Goal: Feedback & Contribution: Contribute content

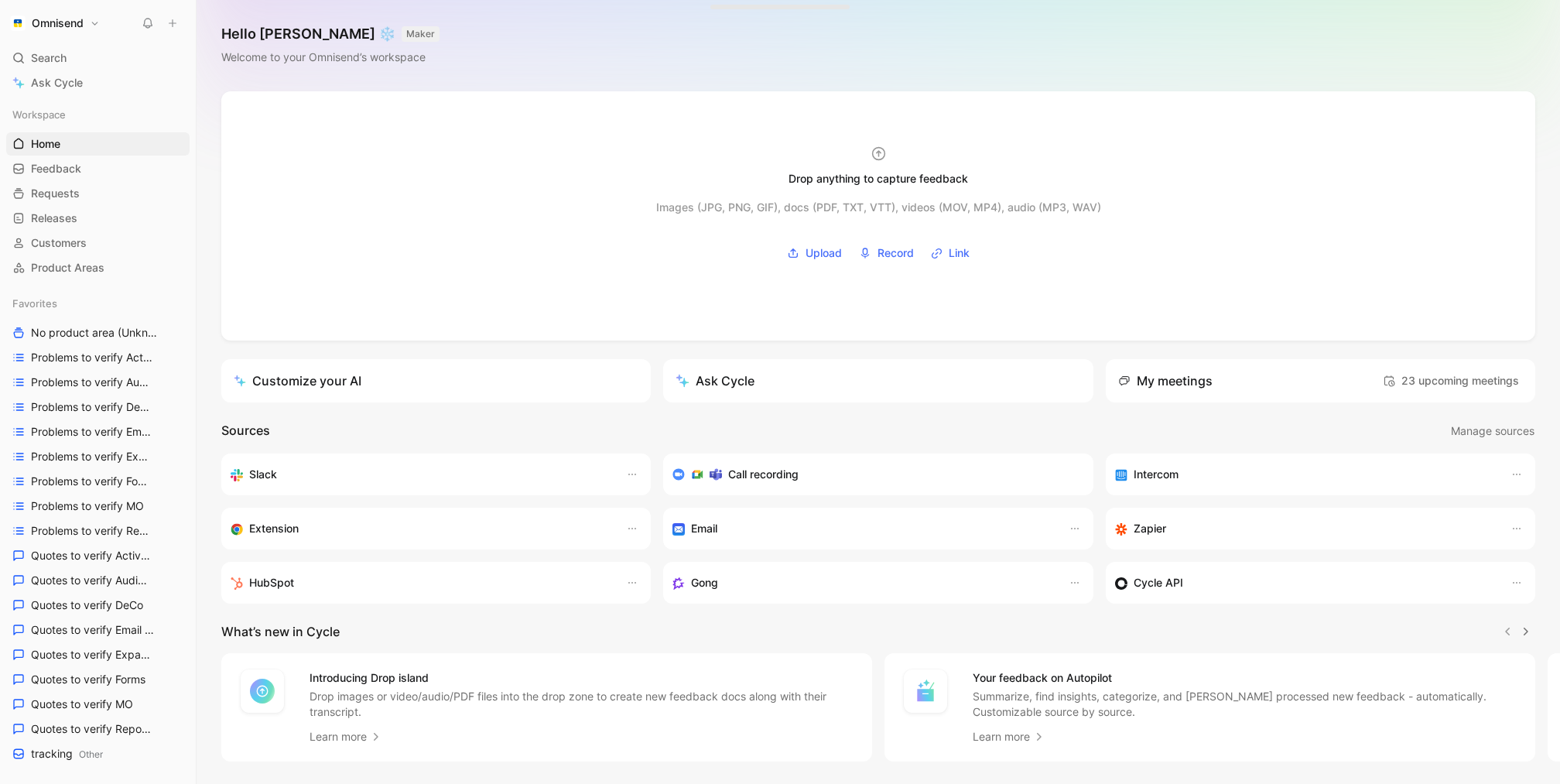
click at [174, 29] on button at bounding box center [172, 23] width 22 height 22
click at [293, 37] on button "New feedback c" at bounding box center [277, 29] width 165 height 27
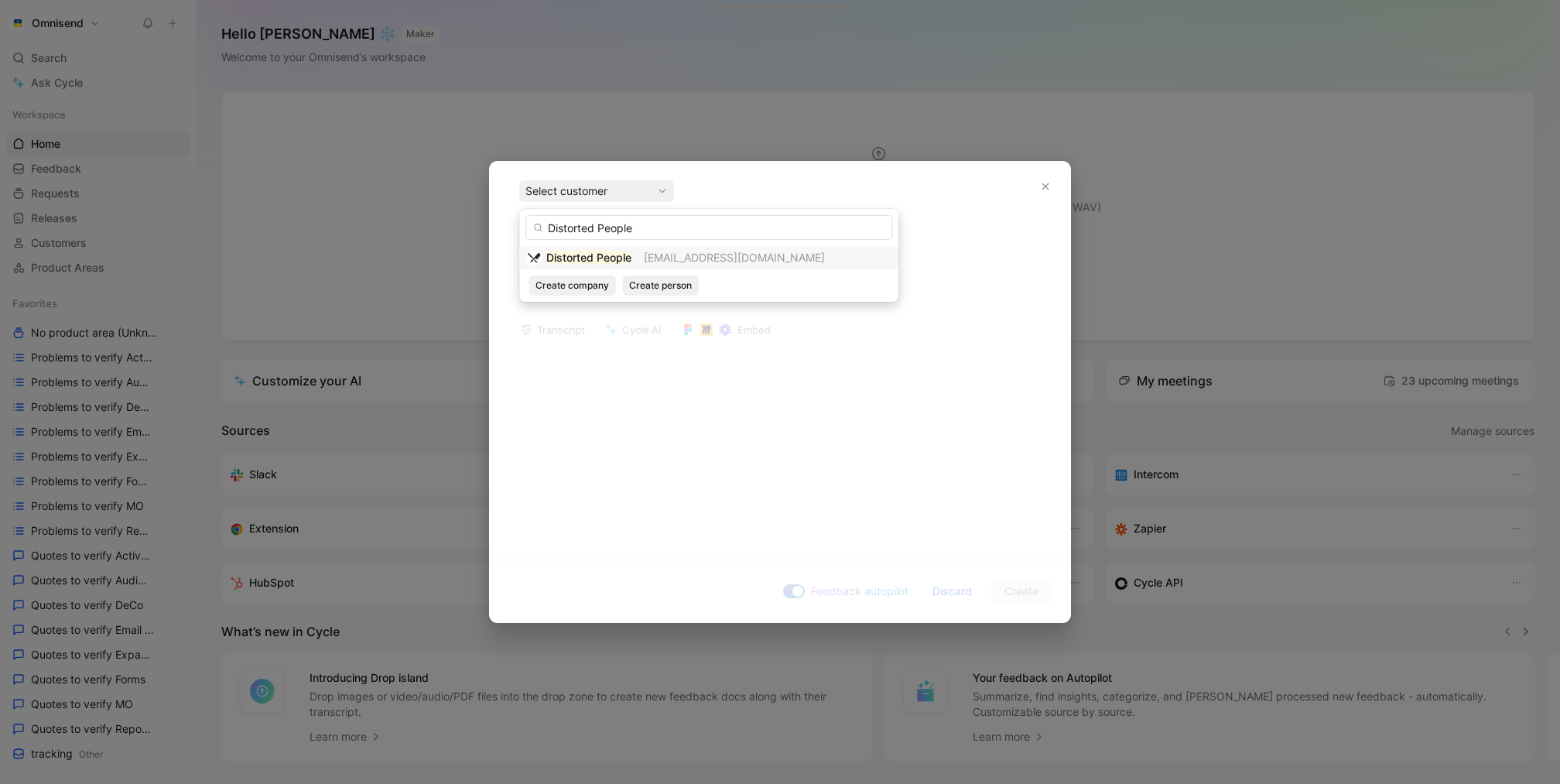
type input "Distorted People"
click at [623, 256] on mark "Distorted People" at bounding box center [589, 258] width 86 height 13
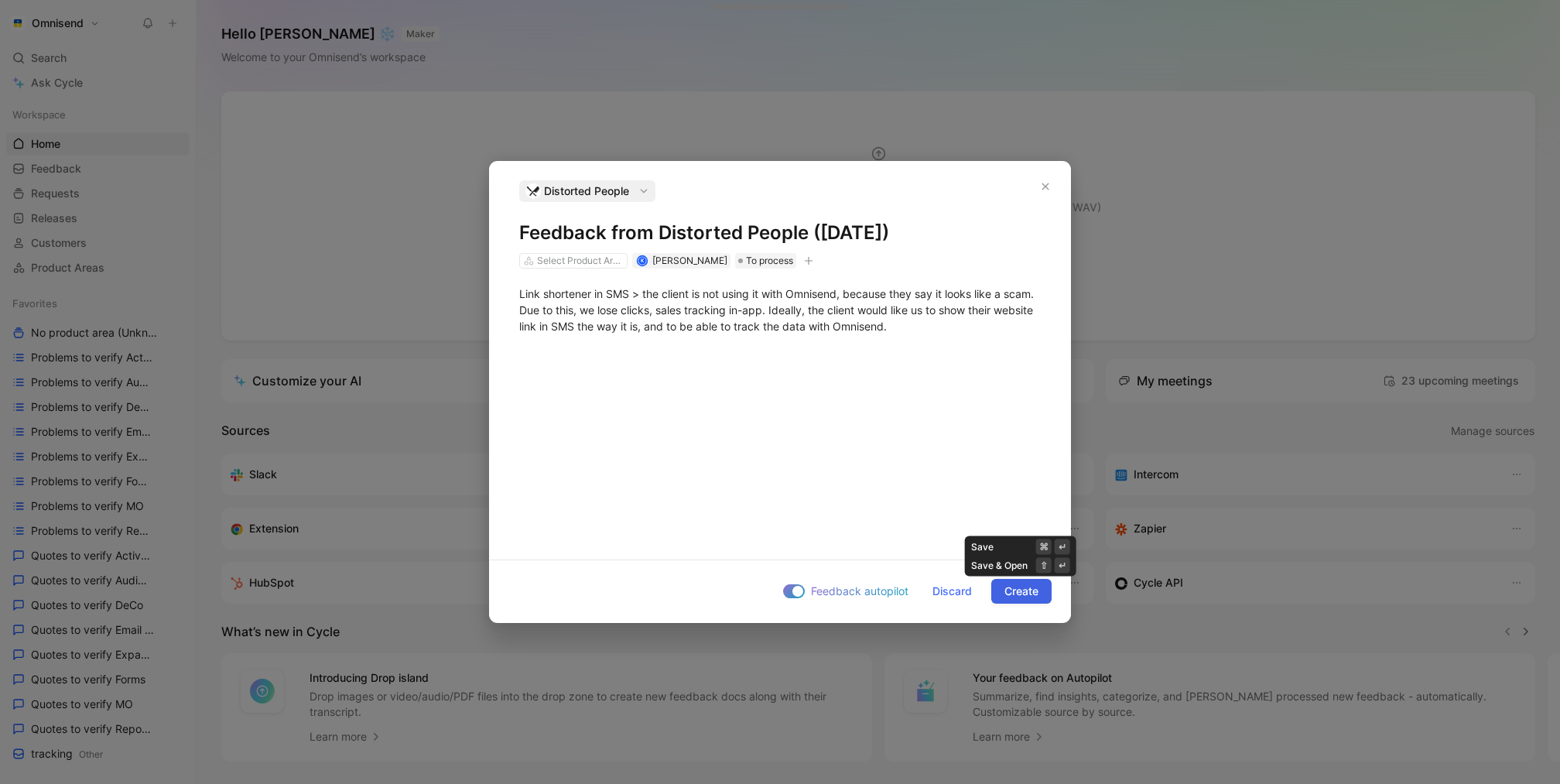
click at [1017, 590] on span "Create" at bounding box center [1022, 591] width 34 height 19
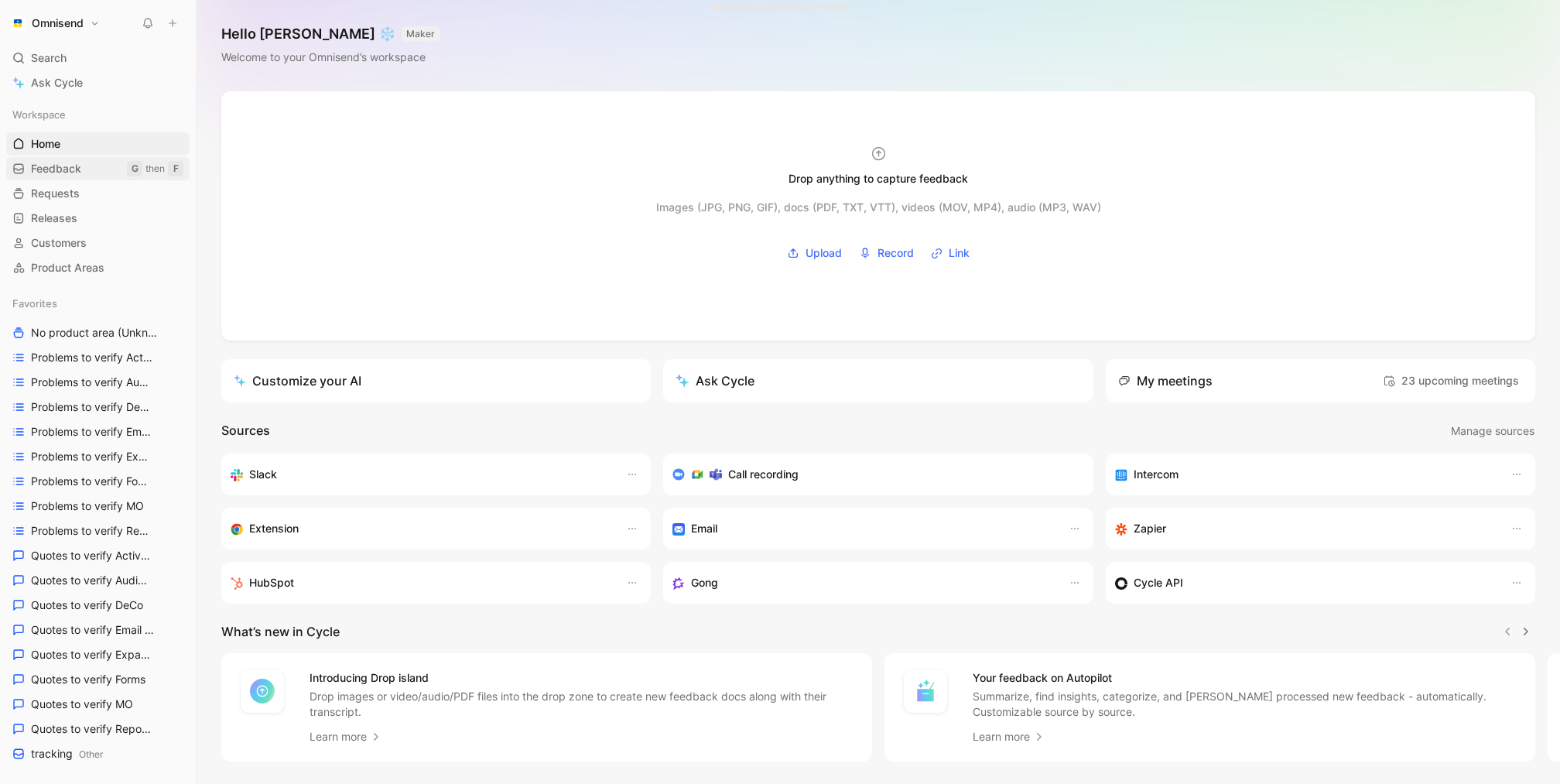
click at [79, 175] on span "Feedback" at bounding box center [56, 168] width 50 height 15
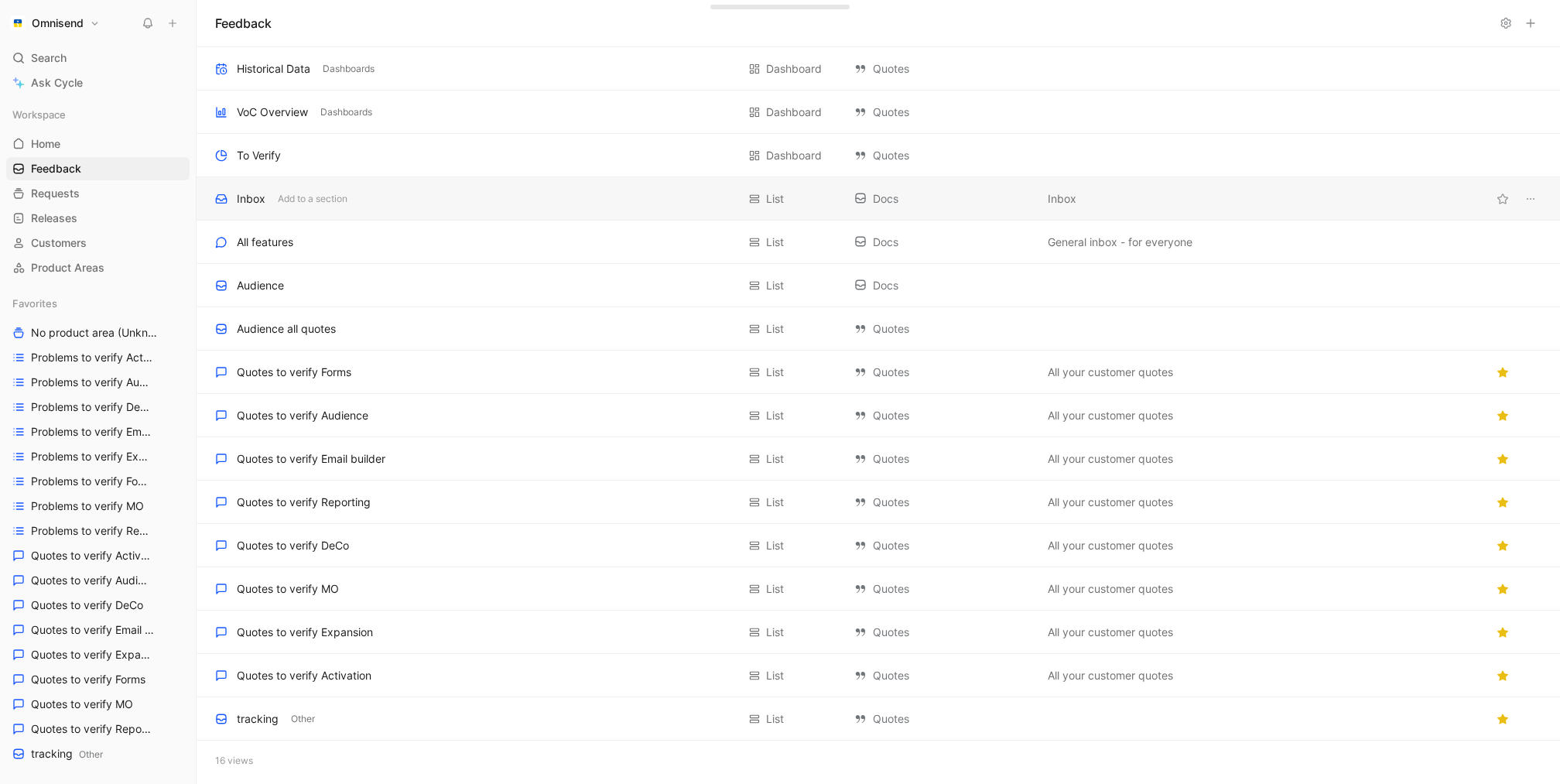
click at [604, 203] on div "Inbox Add to a section" at bounding box center [475, 199] width 522 height 19
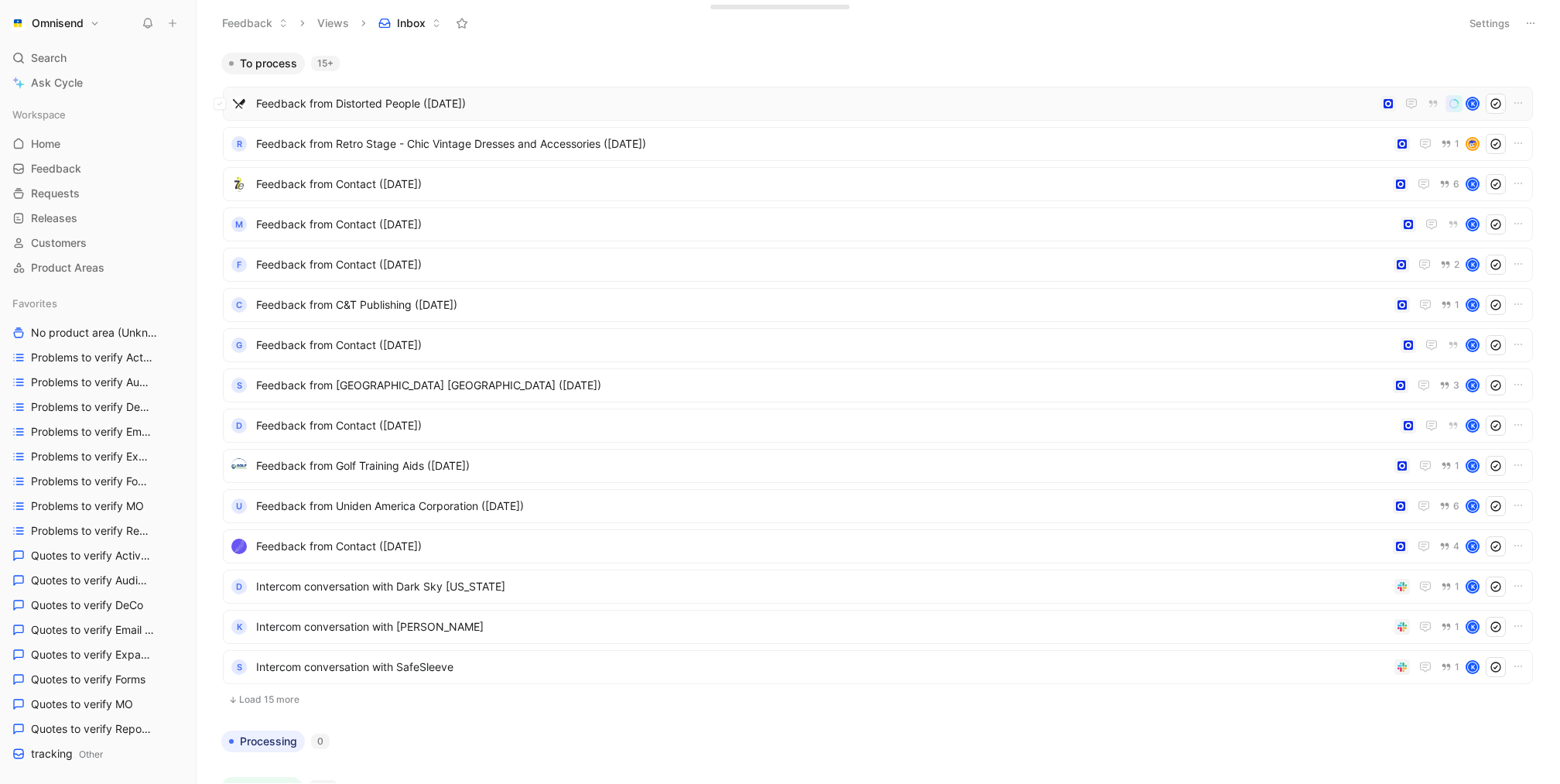
click at [465, 103] on span "Feedback from Distorted People ([DATE])" at bounding box center [815, 104] width 1118 height 19
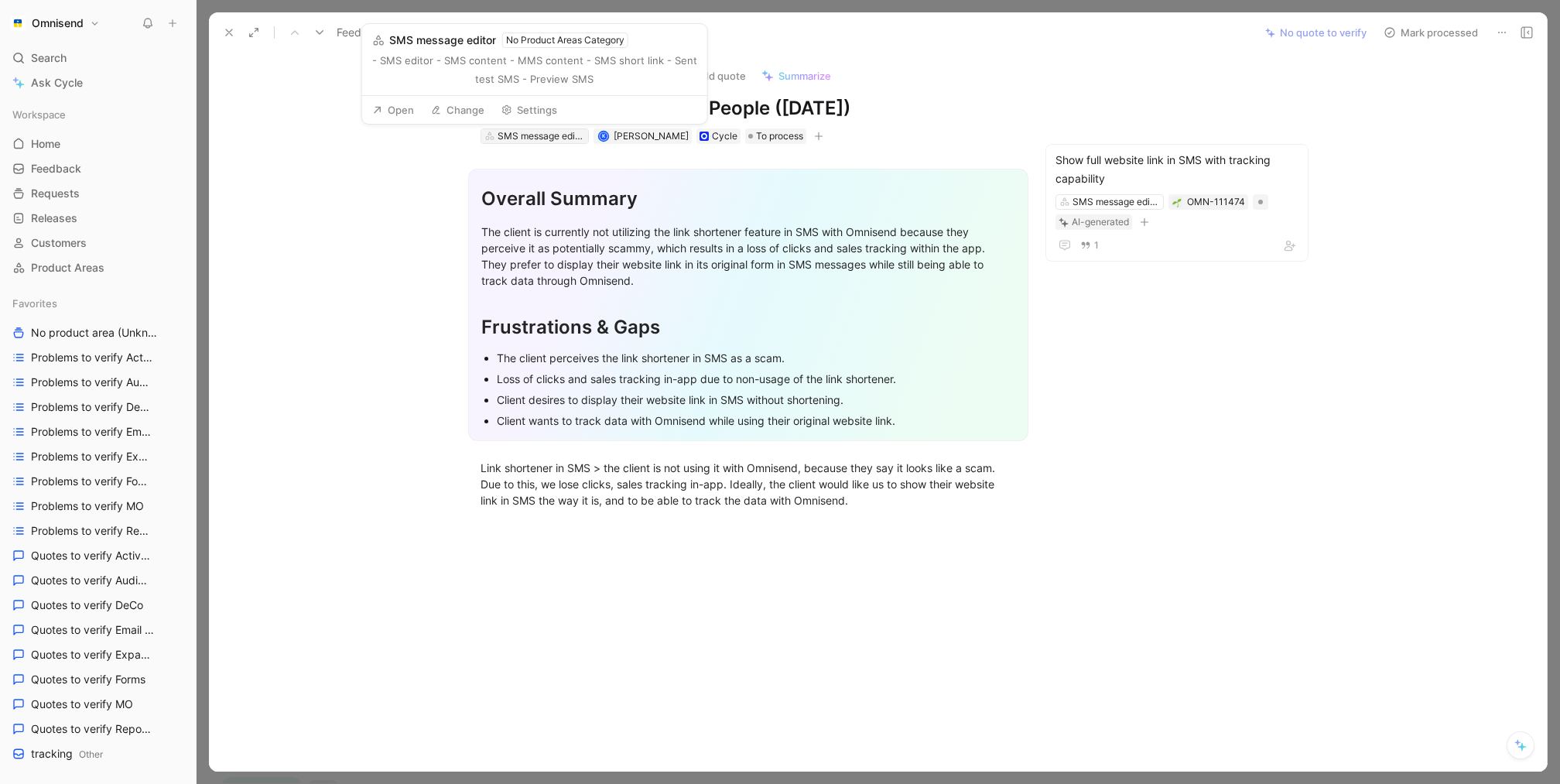
click at [541, 140] on div "SMS message editor" at bounding box center [540, 136] width 87 height 15
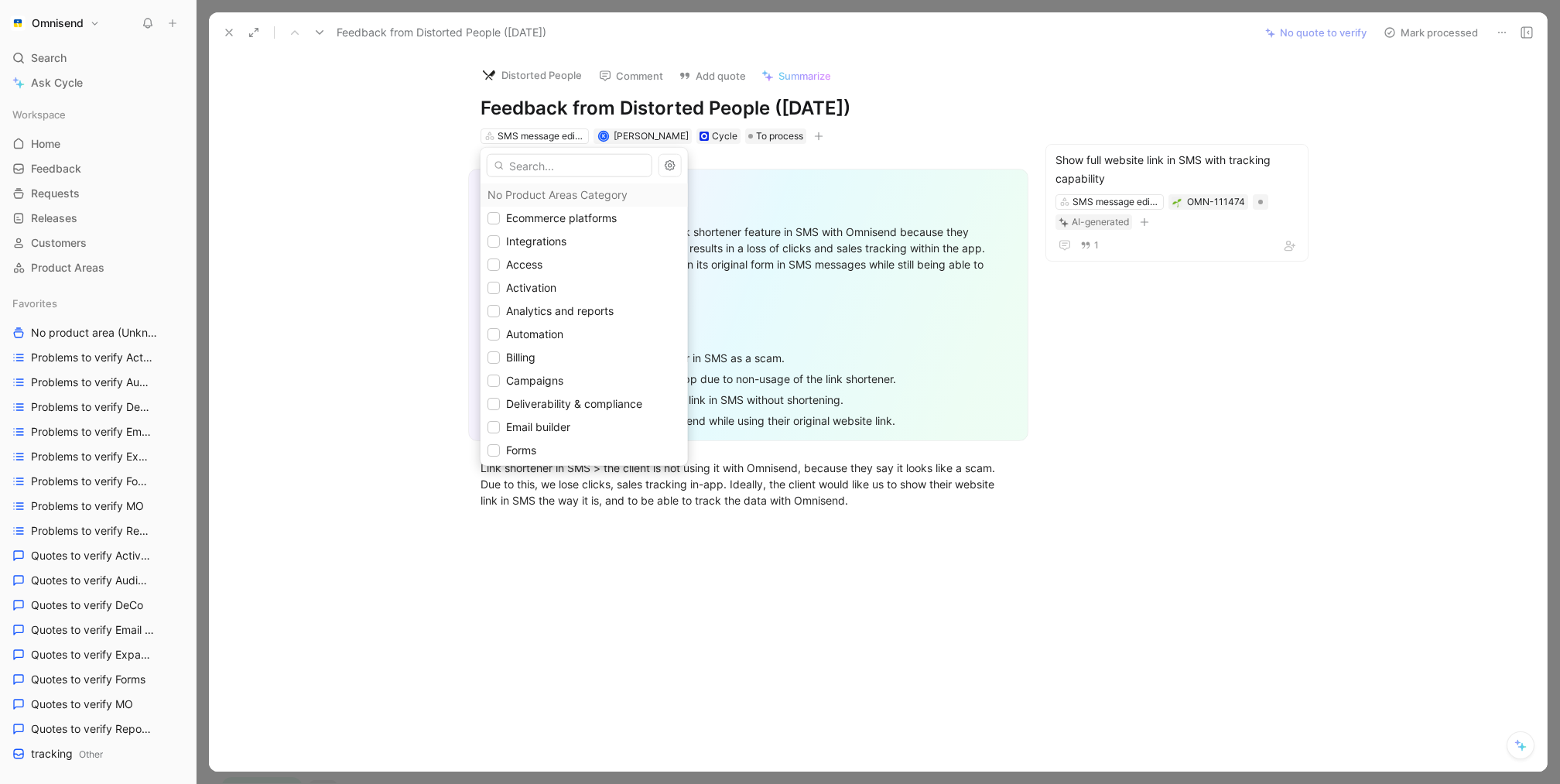
click at [568, 168] on input "text" at bounding box center [569, 165] width 165 height 23
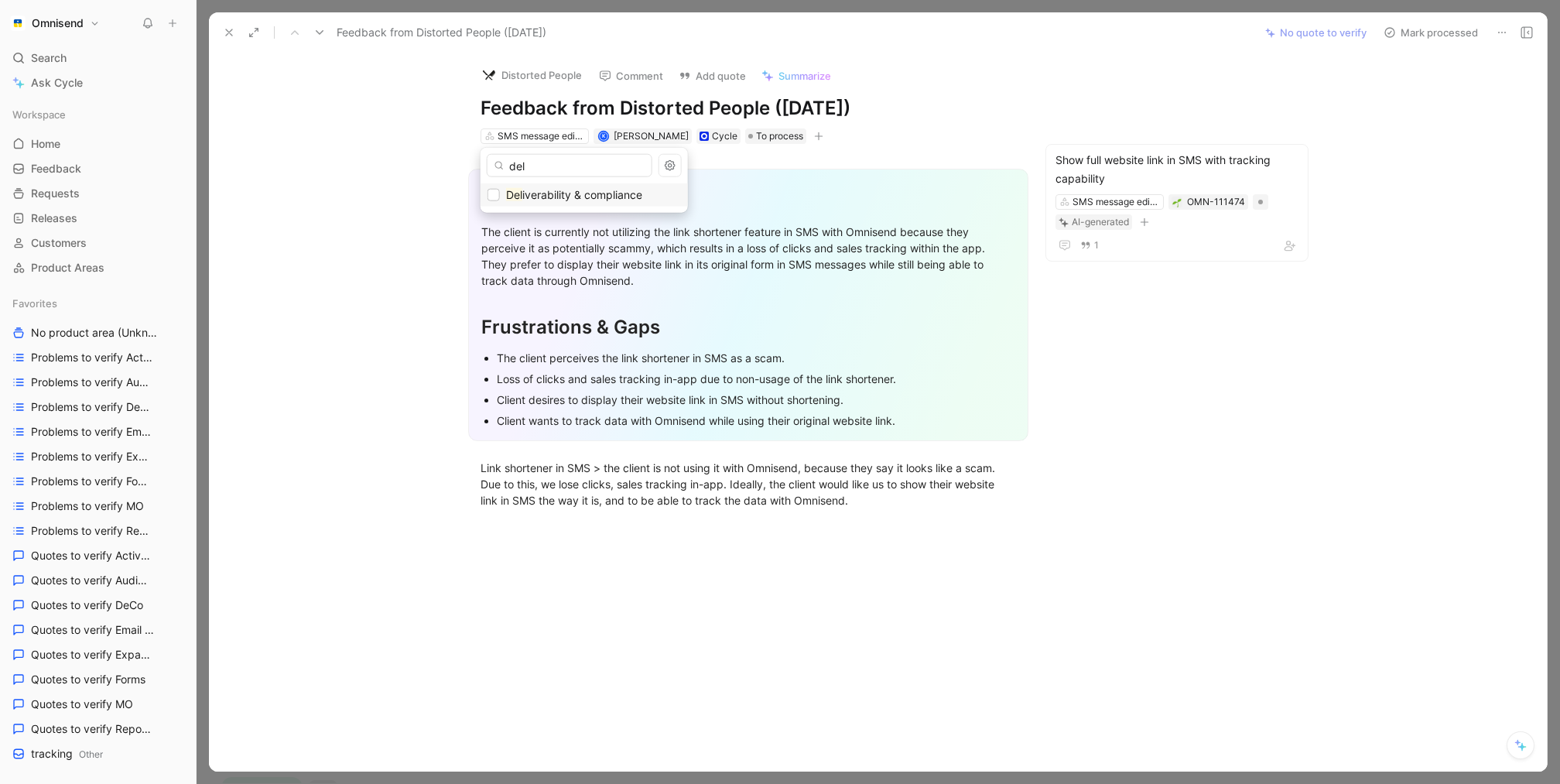
type input "del"
click at [563, 204] on div "Del iverability & compliance" at bounding box center [585, 195] width 207 height 23
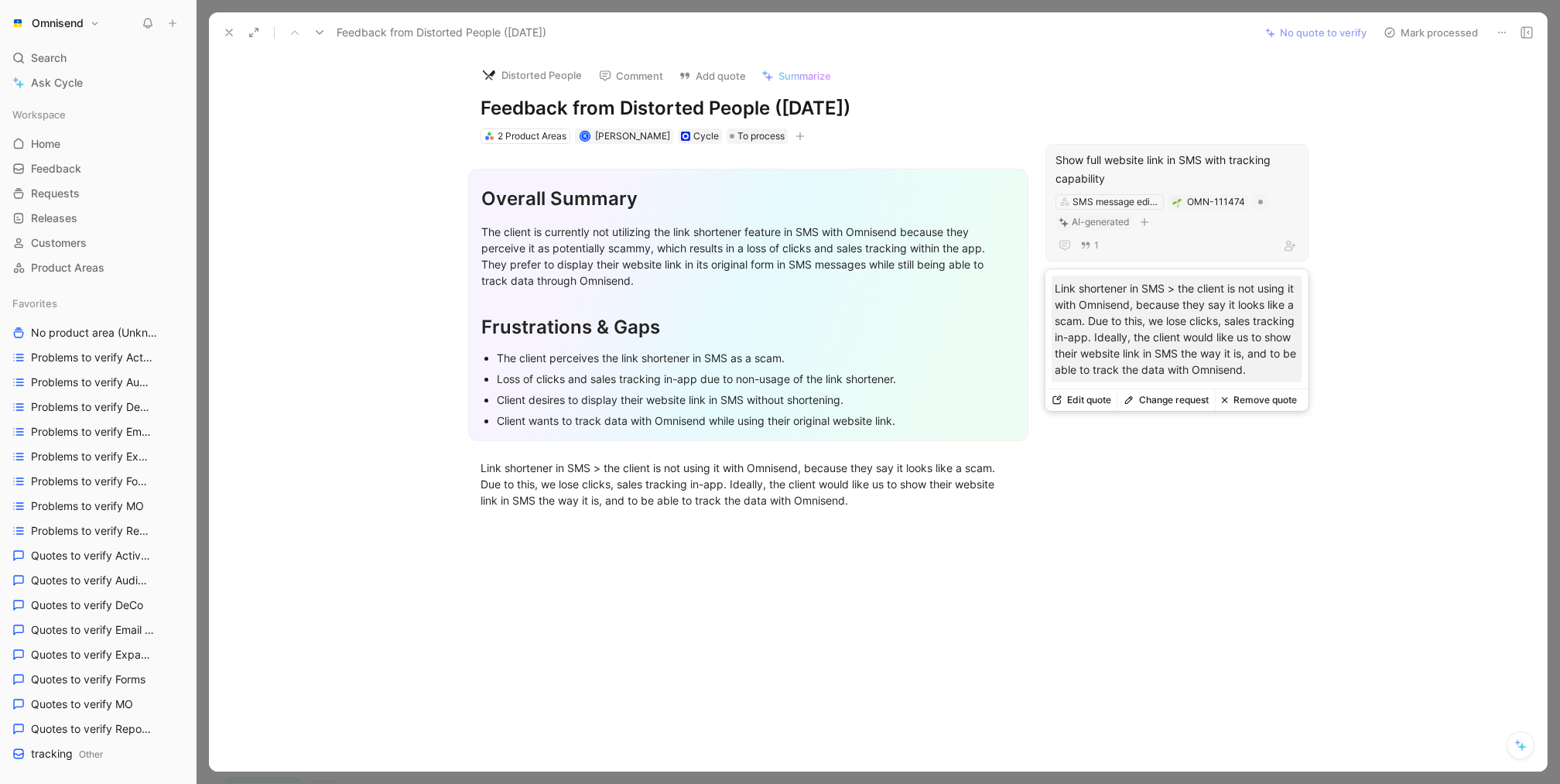
click at [1239, 399] on button "Remove quote" at bounding box center [1259, 400] width 88 height 22
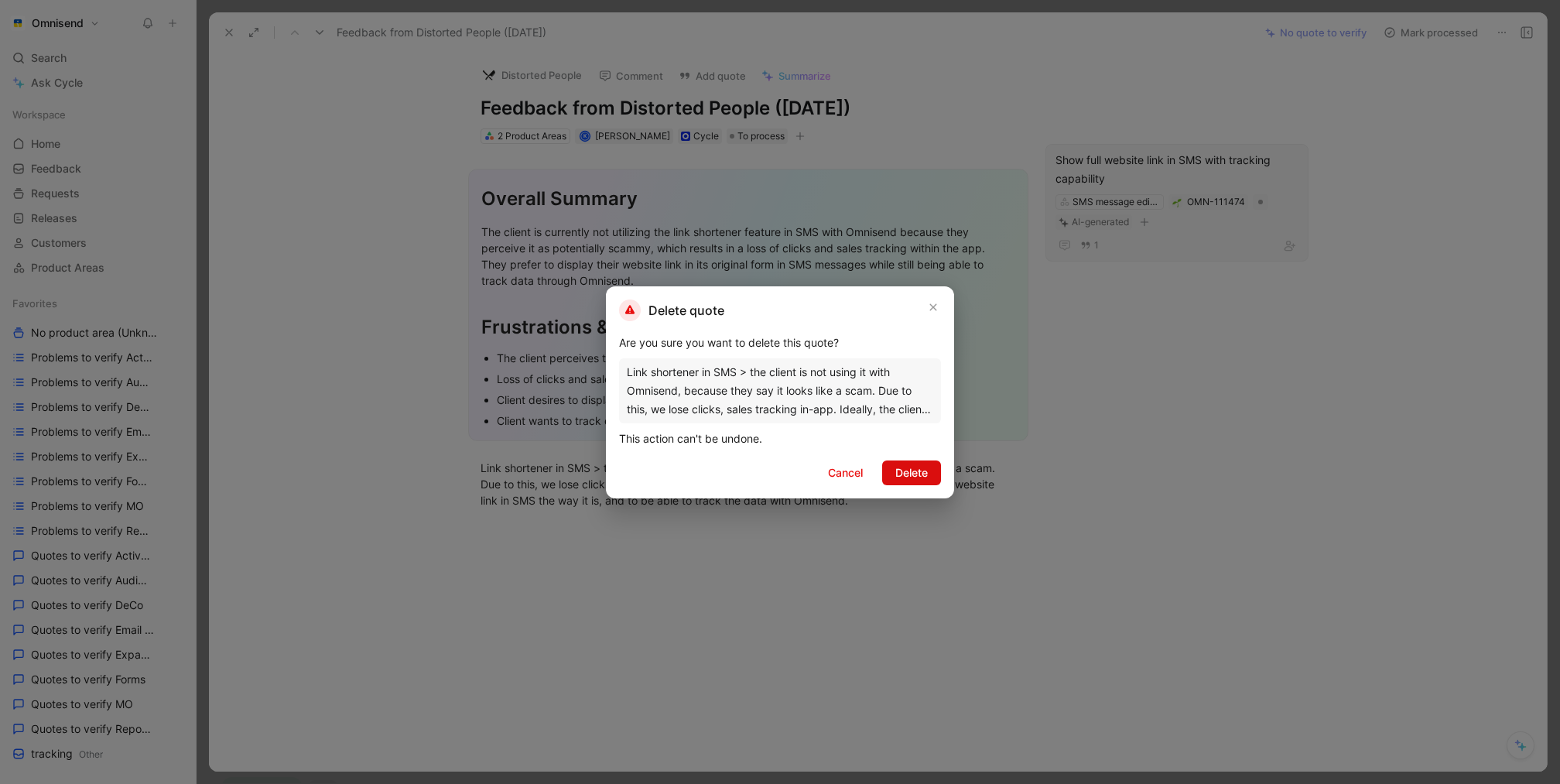
click at [934, 481] on button "Delete" at bounding box center [912, 472] width 59 height 25
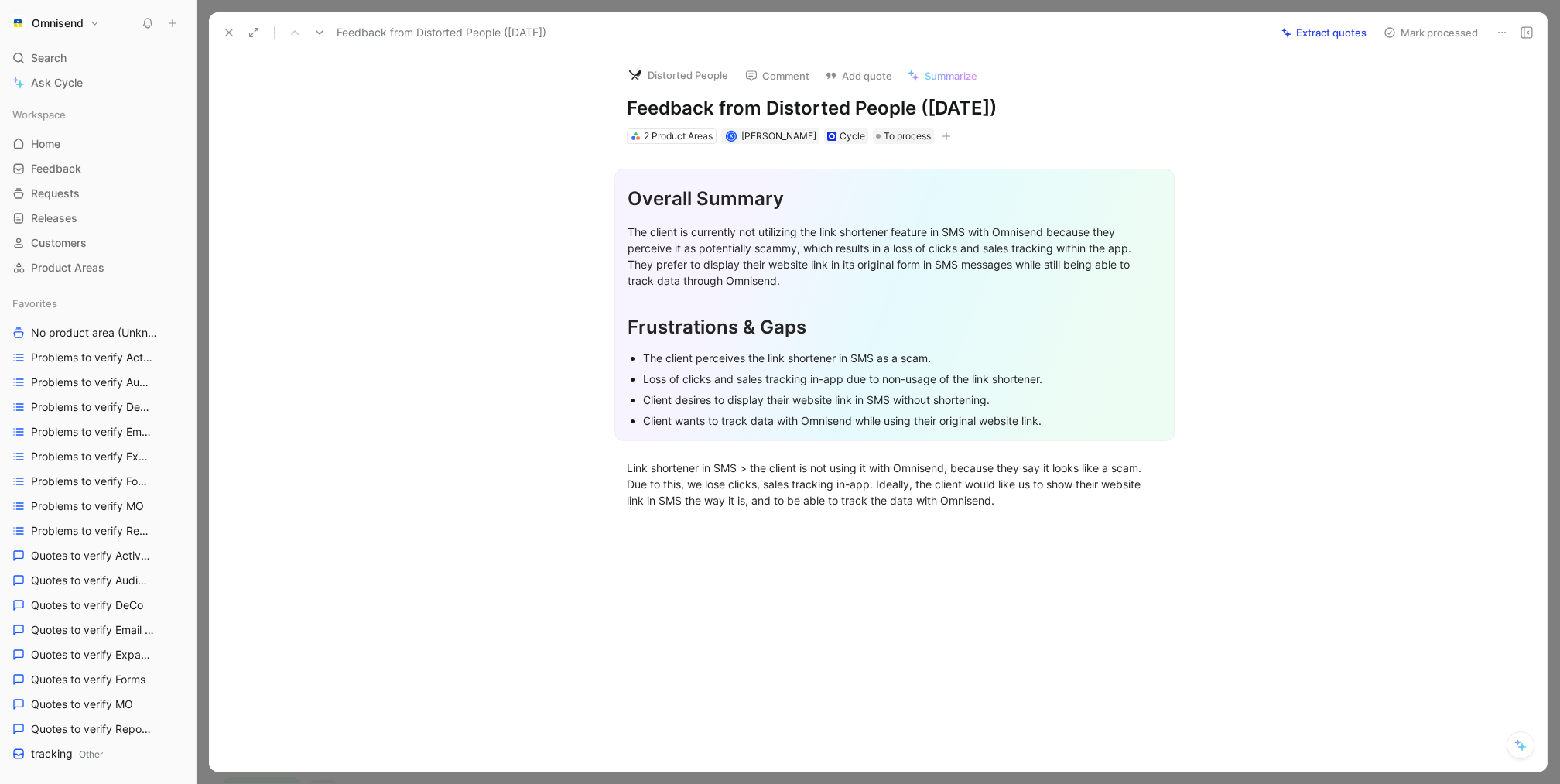
click at [1351, 29] on button "Extract quotes" at bounding box center [1324, 32] width 99 height 22
click at [659, 142] on div "2 Product Areas" at bounding box center [678, 136] width 68 height 15
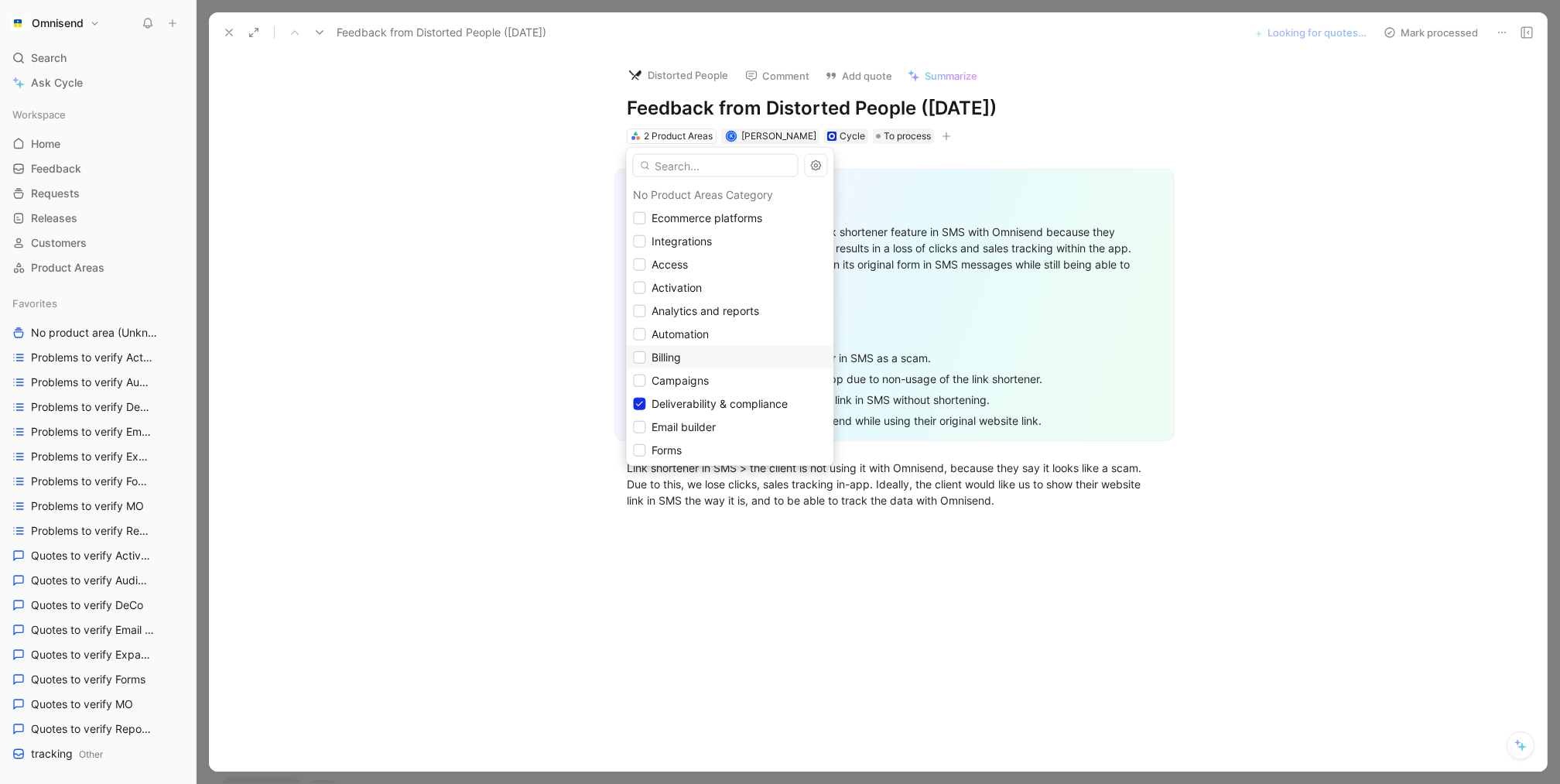
scroll to position [94, 0]
click at [645, 451] on div "SMS message editor" at bounding box center [730, 449] width 194 height 19
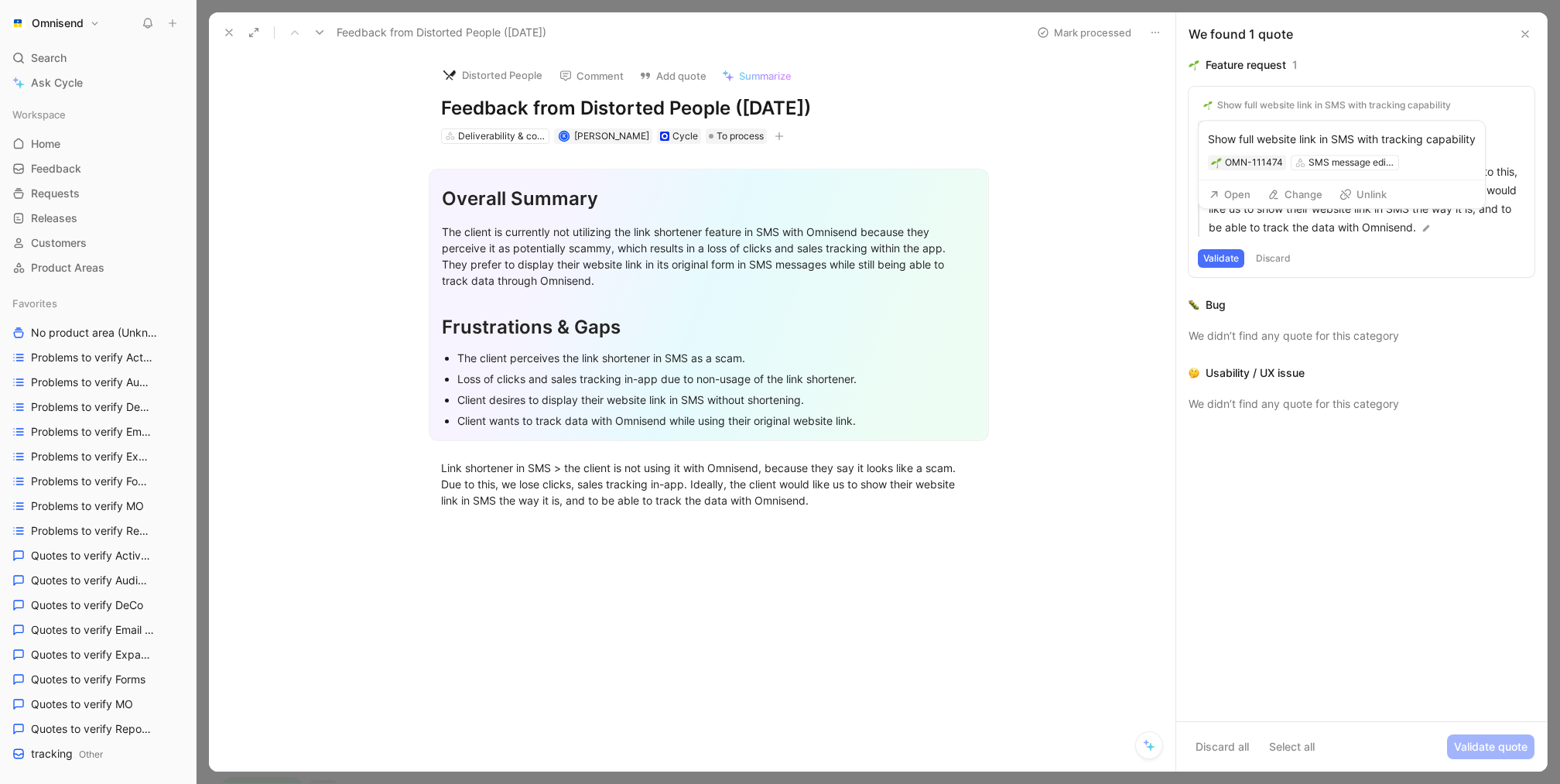
click at [1238, 194] on button "Open" at bounding box center [1229, 194] width 56 height 22
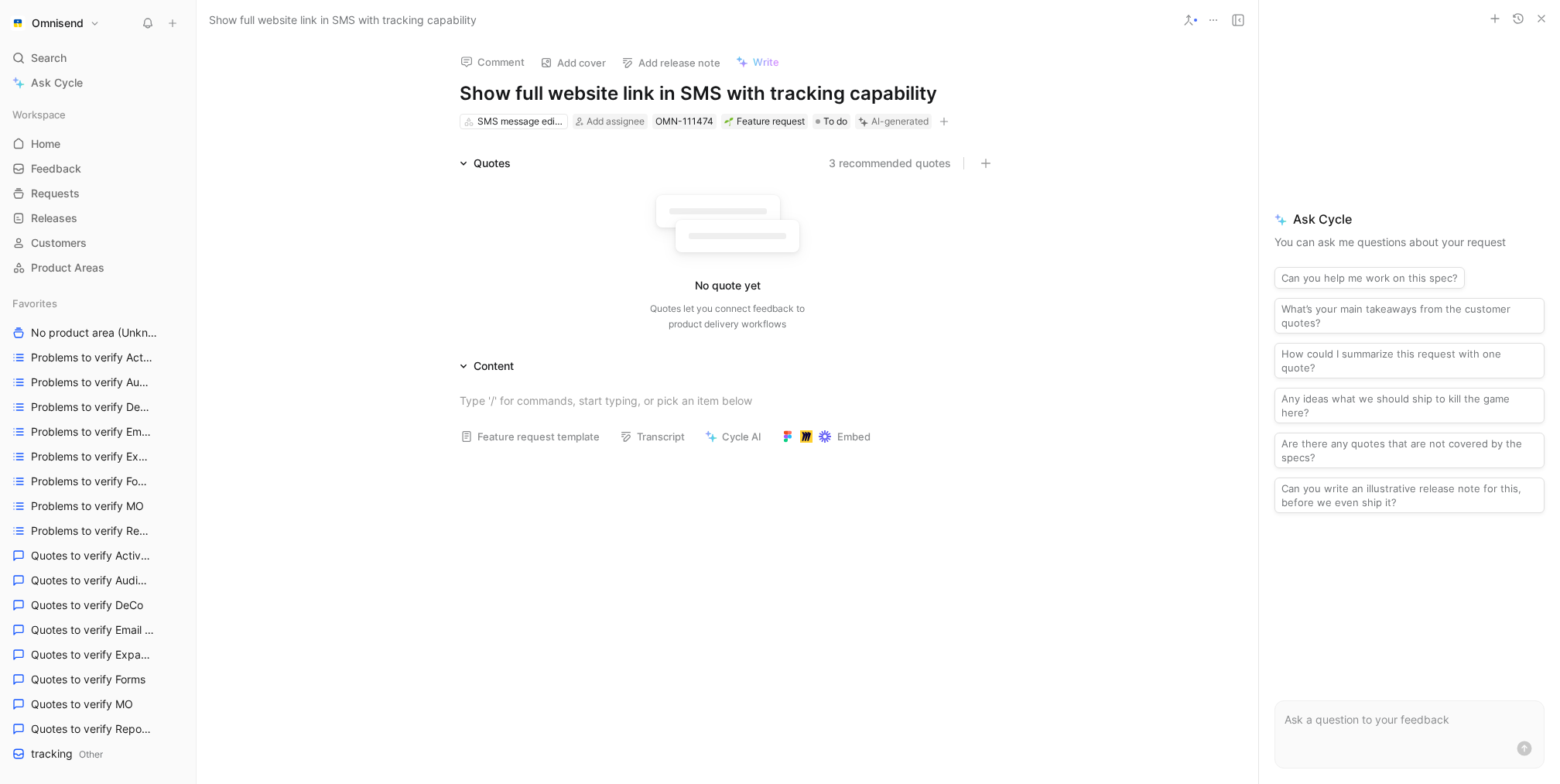
click at [1214, 19] on use at bounding box center [1213, 20] width 8 height 2
click at [1256, 127] on div "Delete" at bounding box center [1301, 123] width 141 height 19
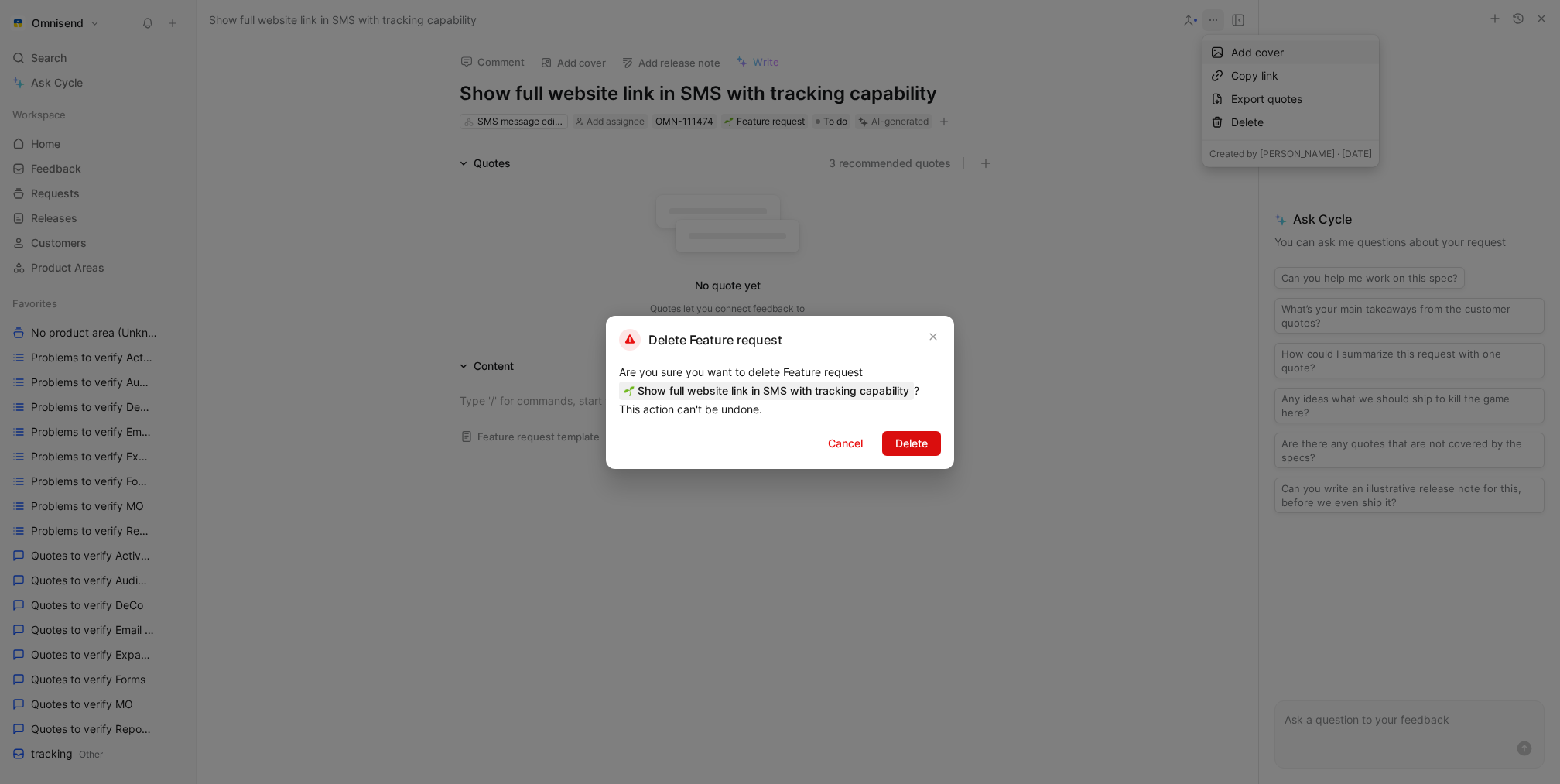
click at [918, 439] on span "Delete" at bounding box center [912, 444] width 32 height 19
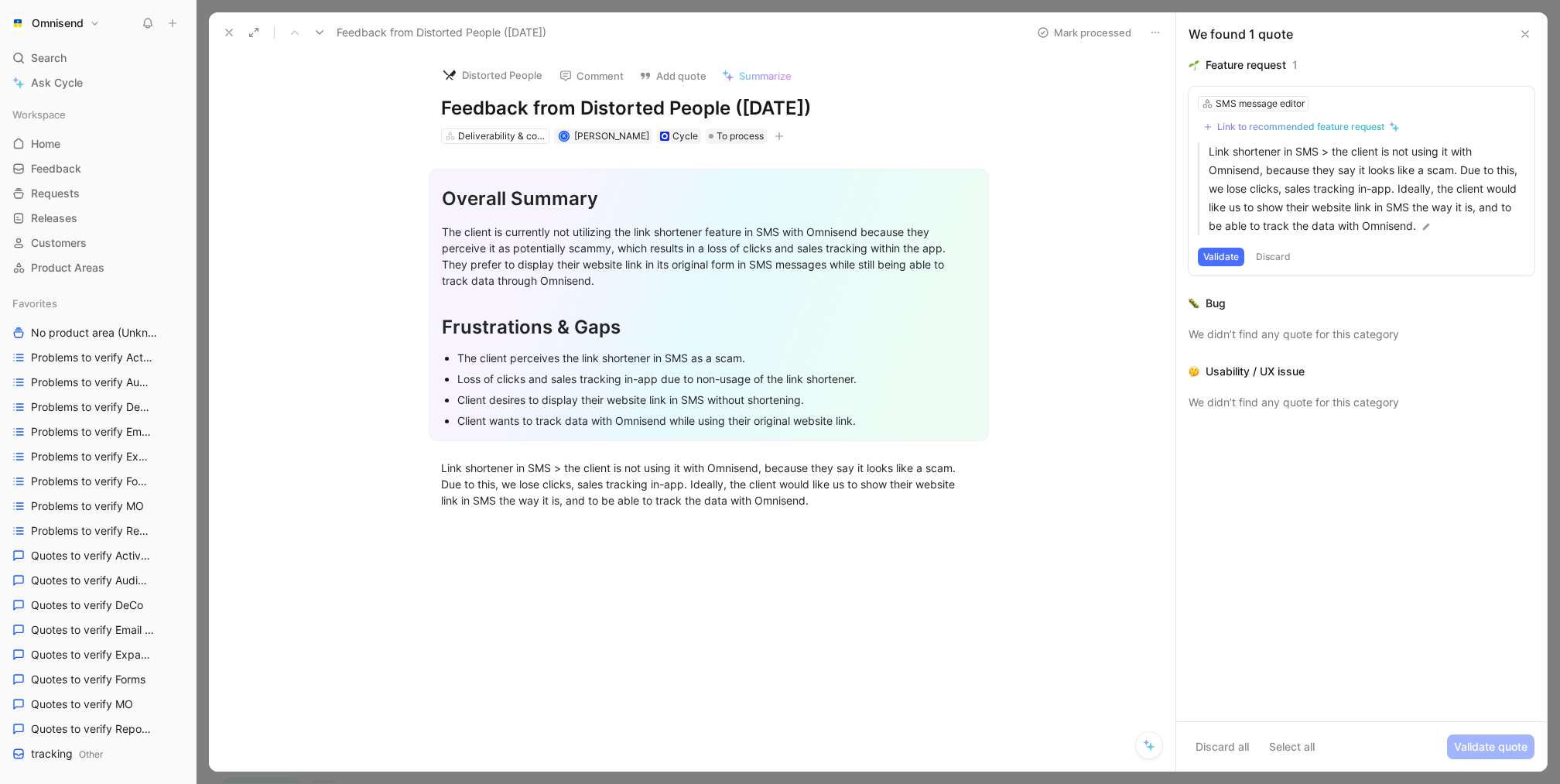
click at [1268, 256] on button "Discard" at bounding box center [1274, 258] width 46 height 19
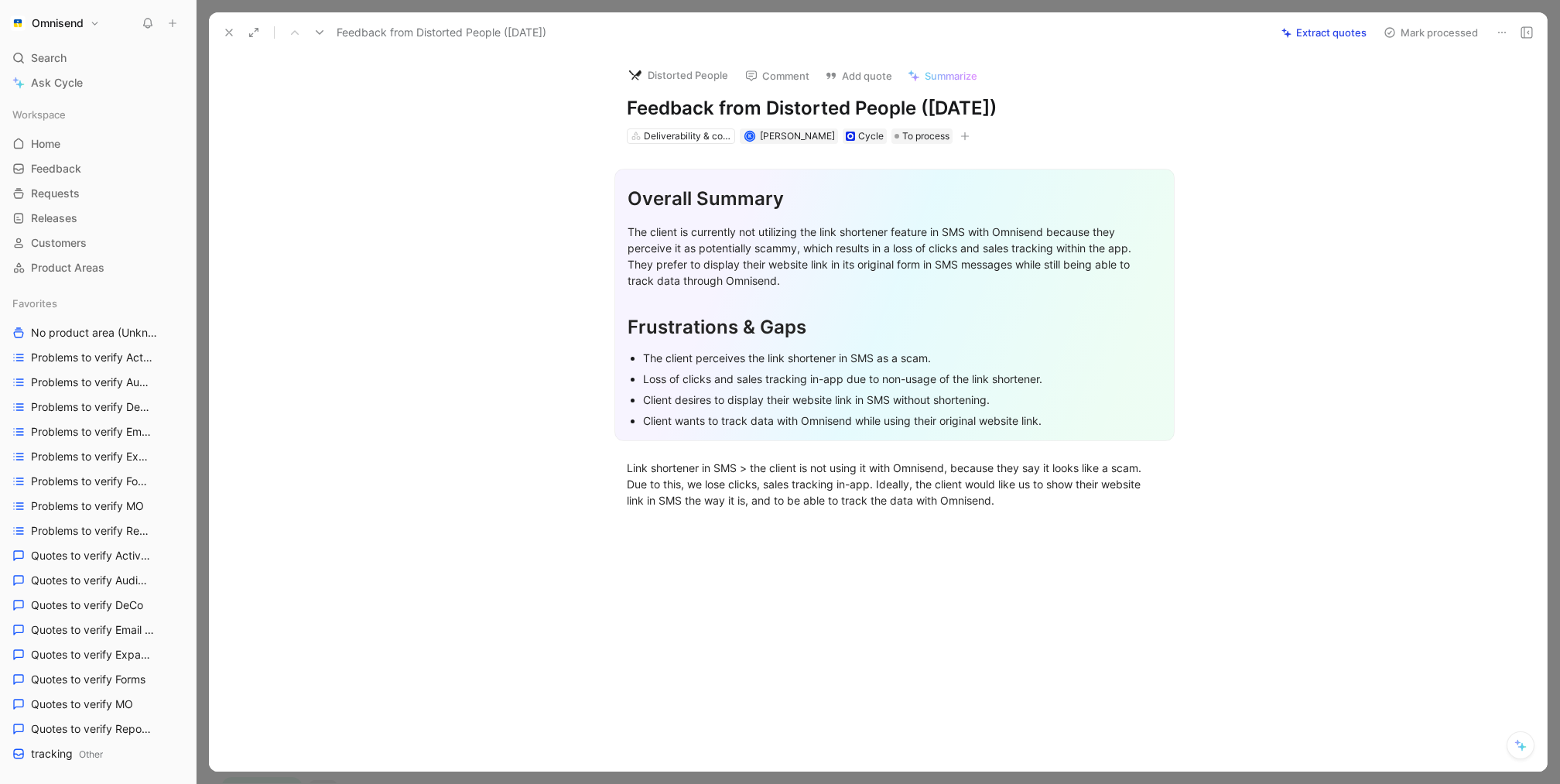
drag, startPoint x: 1027, startPoint y: 496, endPoint x: 502, endPoint y: 463, distance: 526.0
click at [502, 463] on div "Overall Summary The client is currently not utilizing the link shortener featur…" at bounding box center [894, 334] width 1305 height 381
click at [834, 393] on button "Quote" at bounding box center [824, 396] width 55 height 25
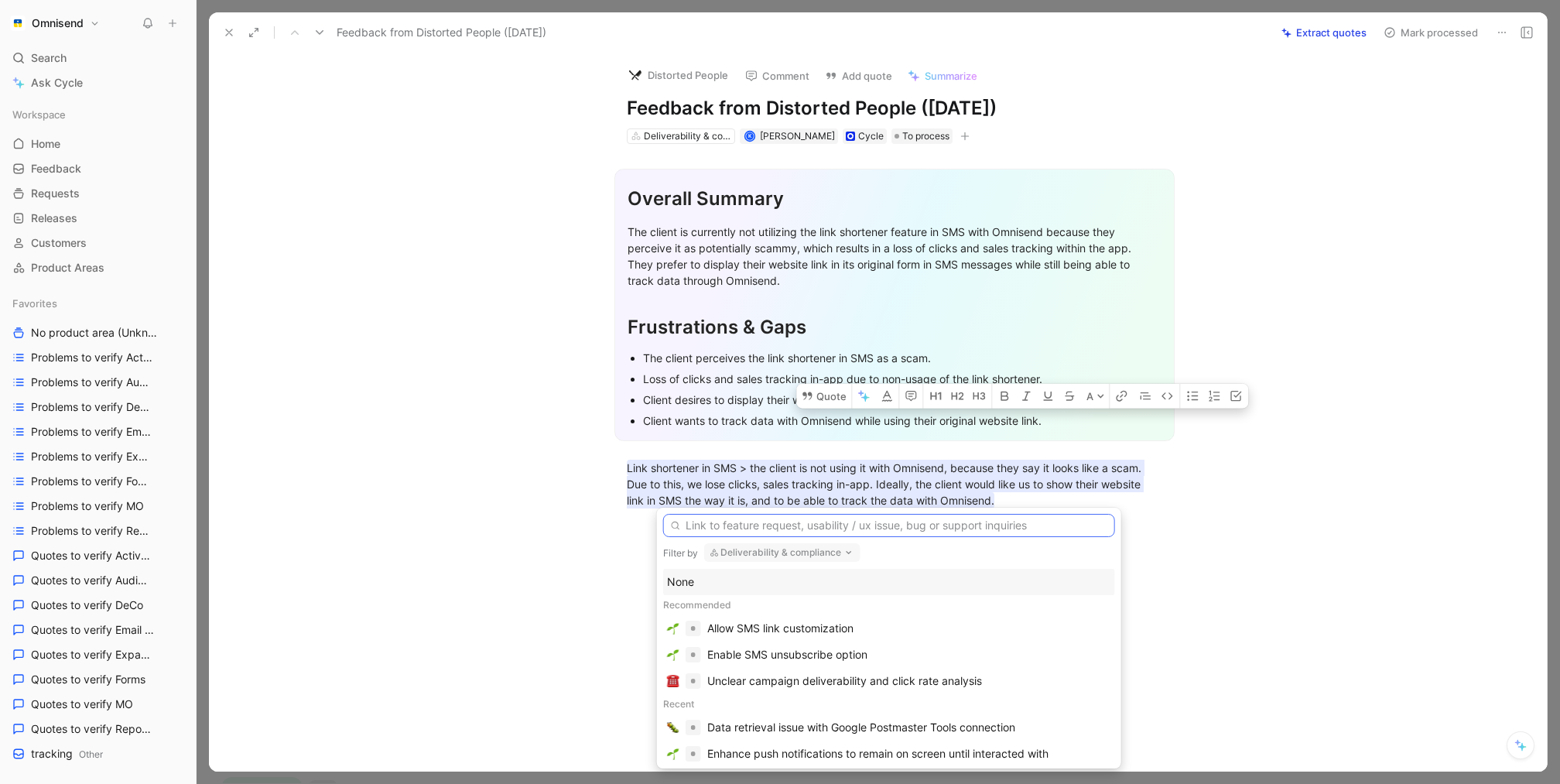
paste input "Allow SMS link customization"
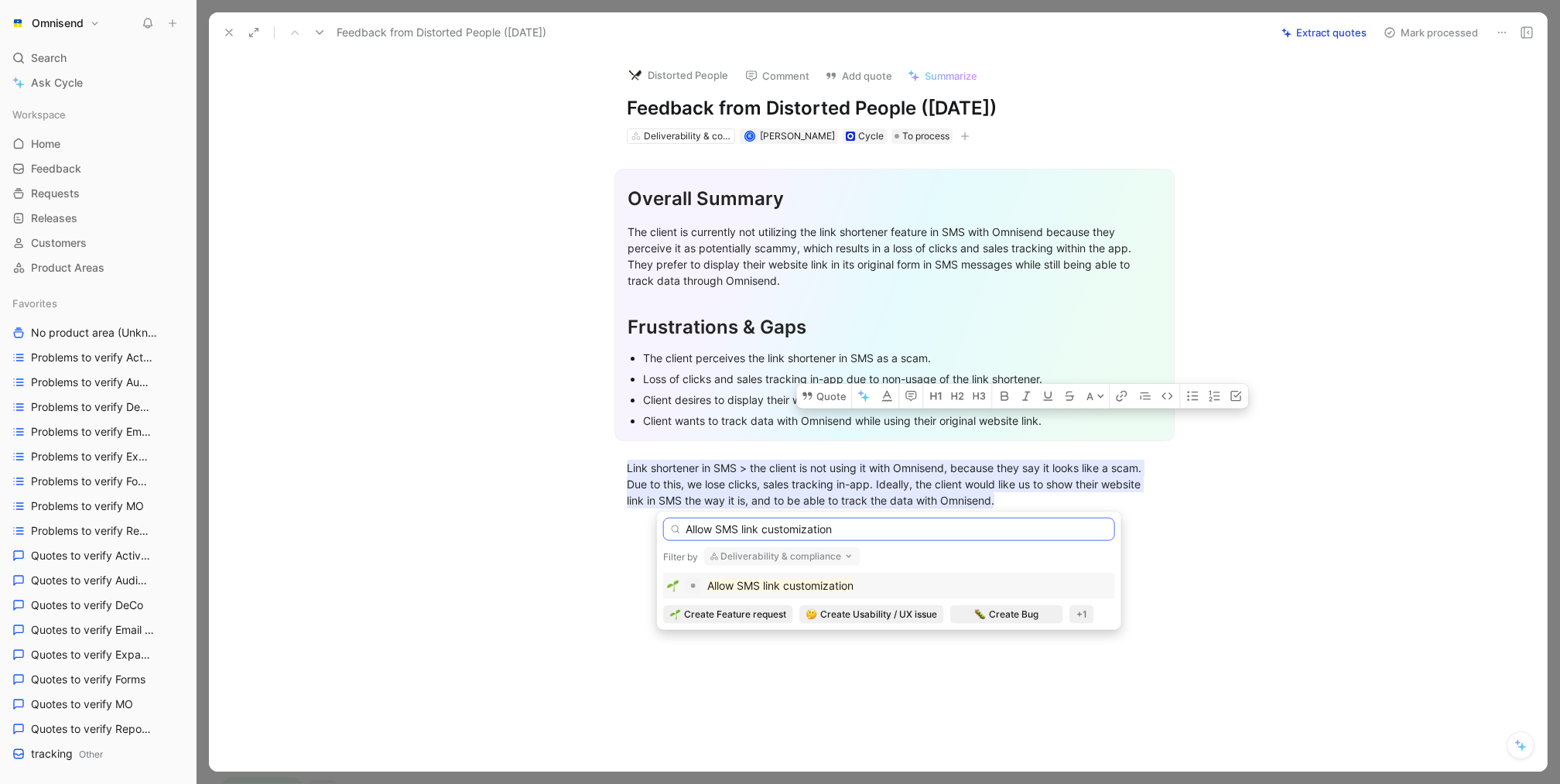
type input "Allow SMS link customization"
click at [834, 586] on mark "Allow SMS link customization" at bounding box center [780, 585] width 146 height 13
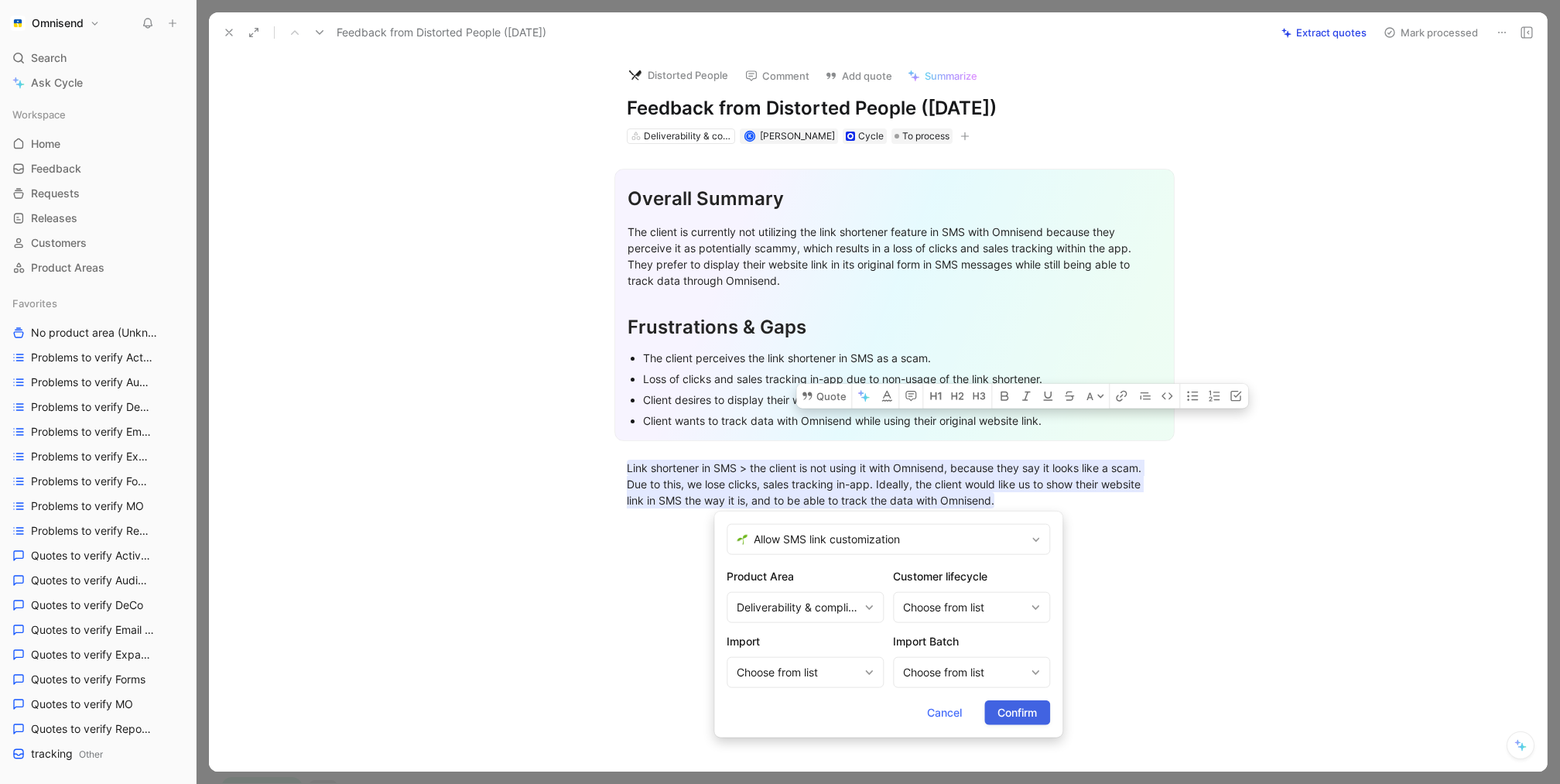
click at [1032, 707] on span "Confirm" at bounding box center [1017, 713] width 40 height 19
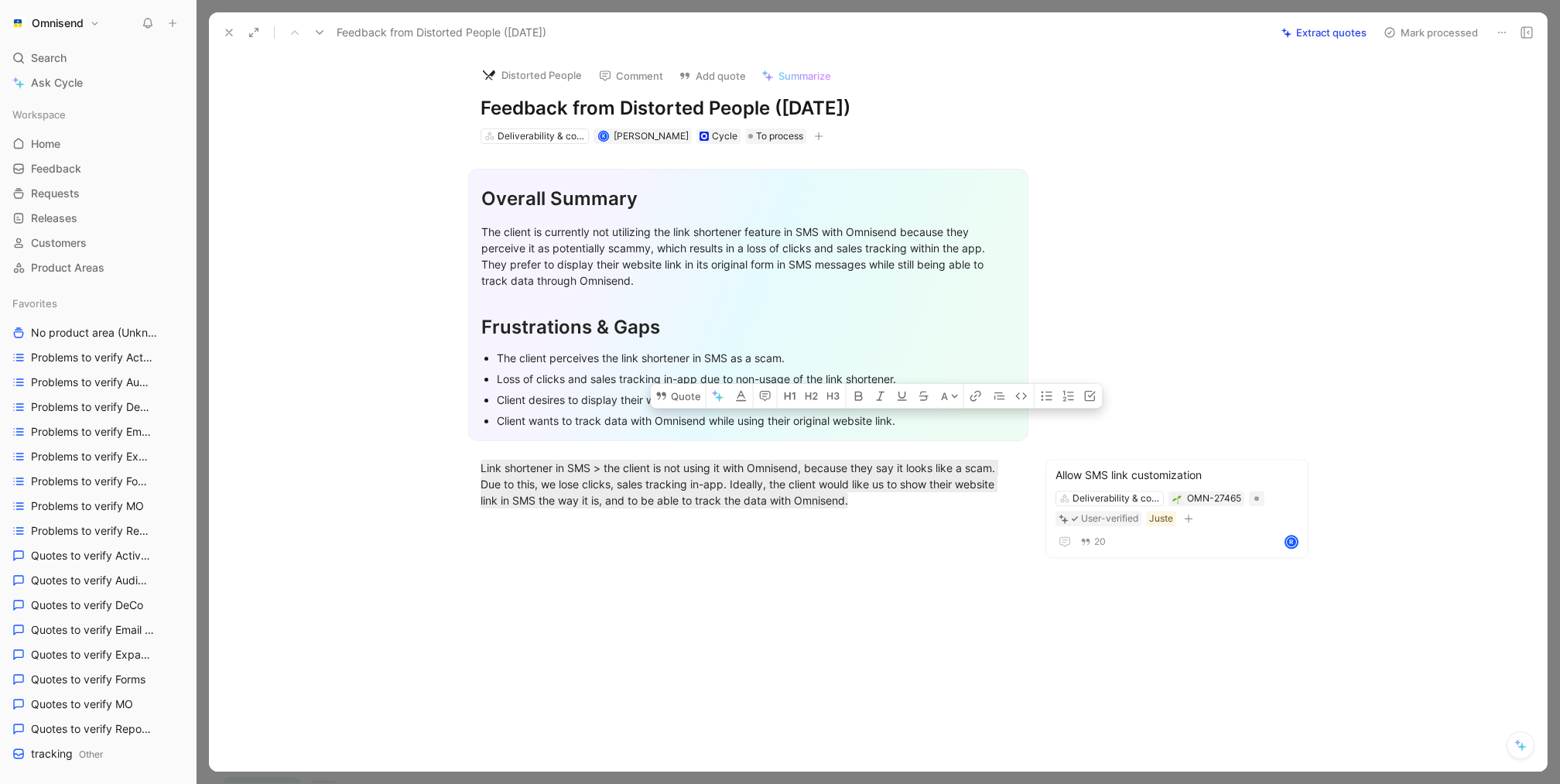
click at [1156, 267] on section "Overall Summary The client is currently not utilizing the link shortener featur…" at bounding box center [748, 304] width 1013 height 297
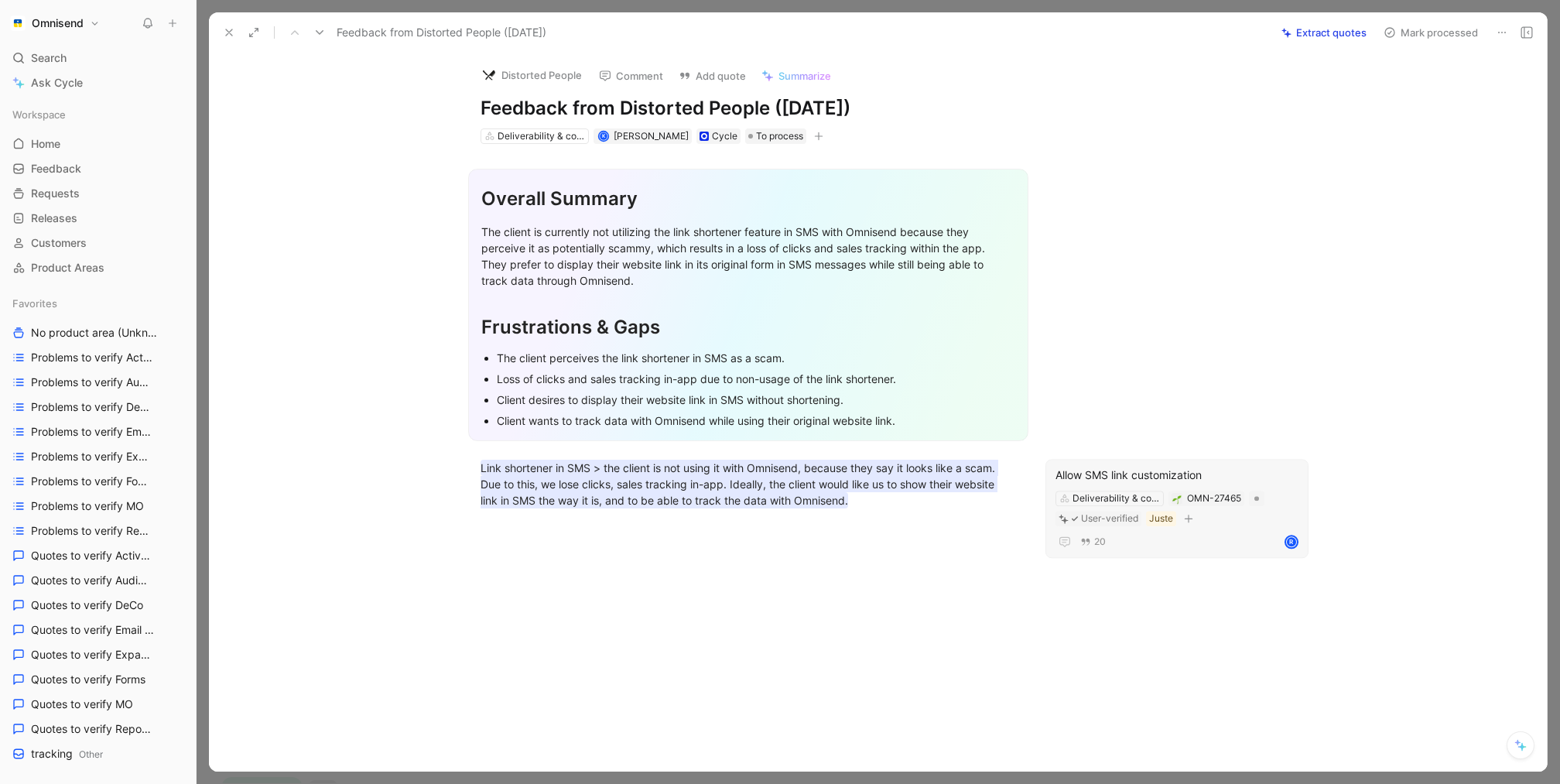
click at [1180, 468] on div "Allow SMS link customization" at bounding box center [1177, 476] width 243 height 19
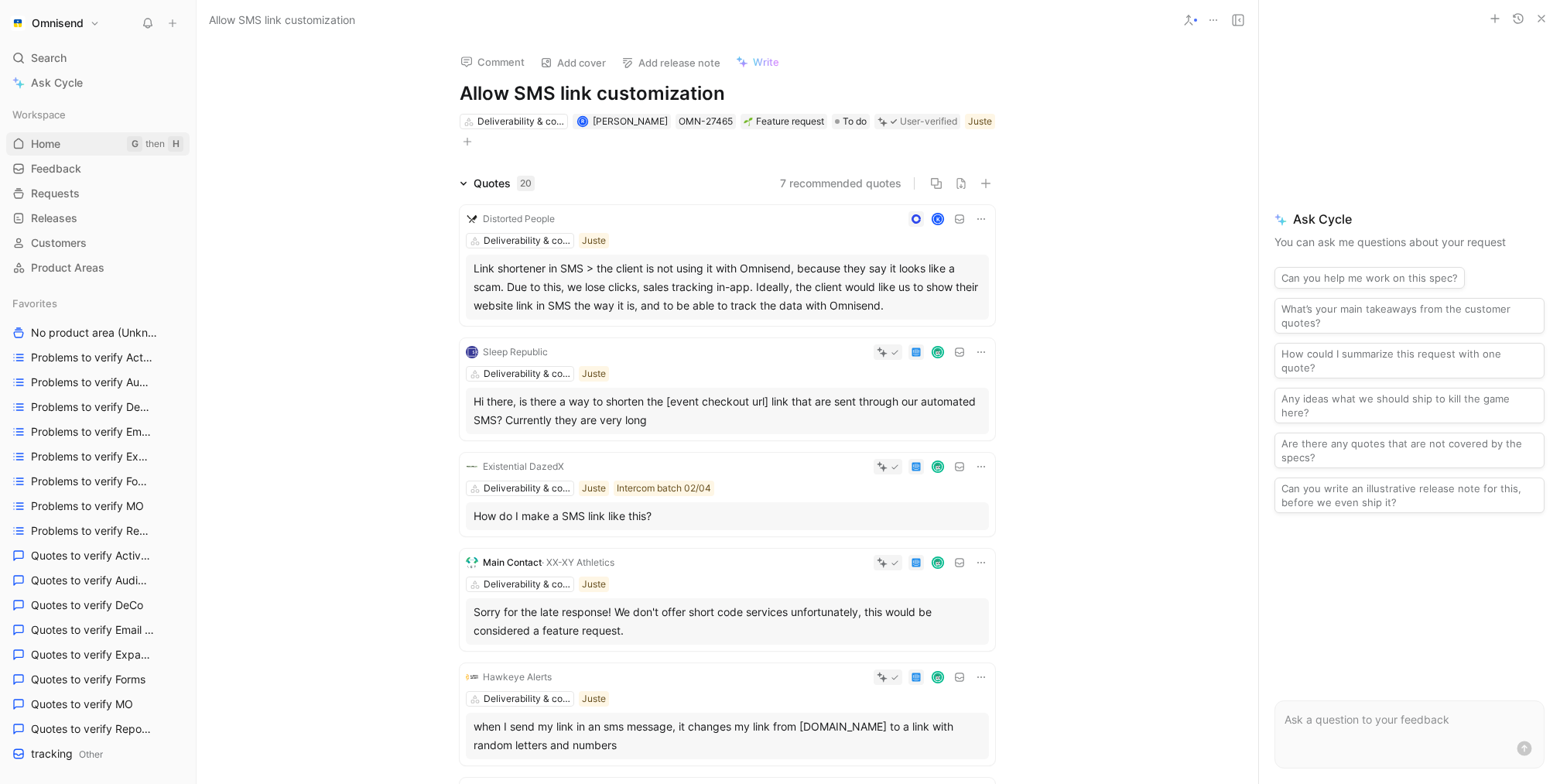
click at [61, 147] on span "Home" at bounding box center [46, 143] width 29 height 15
